Goal: Information Seeking & Learning: Learn about a topic

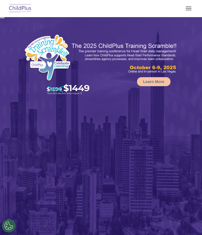
select select "MEDIUM"
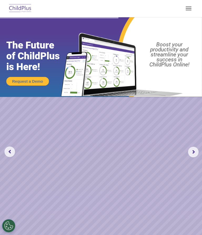
click at [23, 7] on img at bounding box center [20, 8] width 25 height 12
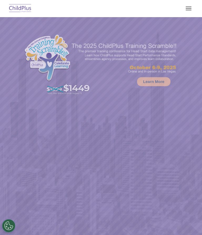
select select "MEDIUM"
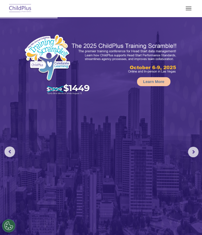
click at [192, 5] on button "button" at bounding box center [188, 8] width 11 height 8
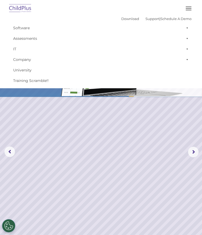
click at [190, 141] on rs-slide "Request a Demo The Future of ChildPlus is Here! Boost your productivity and str…" at bounding box center [101, 151] width 202 height 269
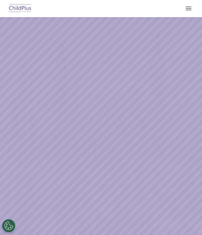
select select "MEDIUM"
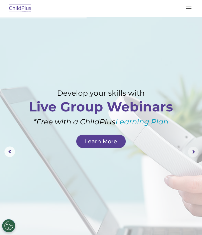
click at [195, 151] on rs-arrow at bounding box center [193, 152] width 11 height 11
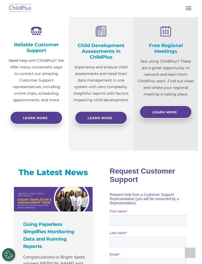
scroll to position [316, 0]
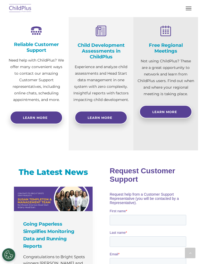
click at [113, 116] on link "Learn More" at bounding box center [101, 117] width 53 height 13
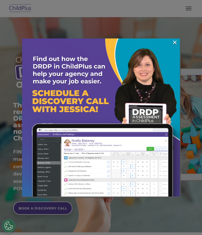
click at [153, 201] on div at bounding box center [101, 117] width 202 height 235
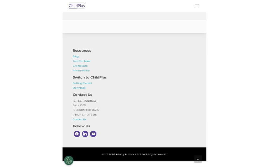
scroll to position [2452, 0]
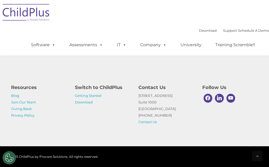
click at [32, 10] on img at bounding box center [26, 13] width 53 height 26
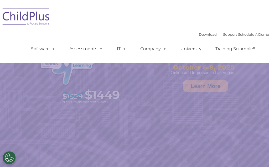
select select "MEDIUM"
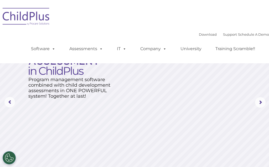
click at [10, 99] on rs-arrow at bounding box center [9, 102] width 11 height 11
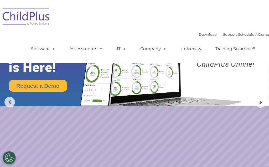
click at [9, 157] on button "Cookies Settings" at bounding box center [9, 158] width 13 height 13
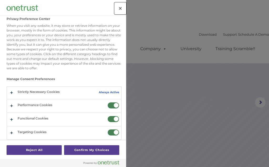
scroll to position [4, 0]
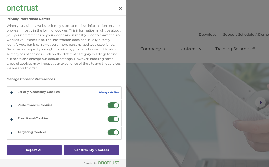
click at [236, 121] on div at bounding box center [134, 83] width 269 height 167
click at [240, 121] on div at bounding box center [134, 83] width 269 height 167
